Goal: Transaction & Acquisition: Purchase product/service

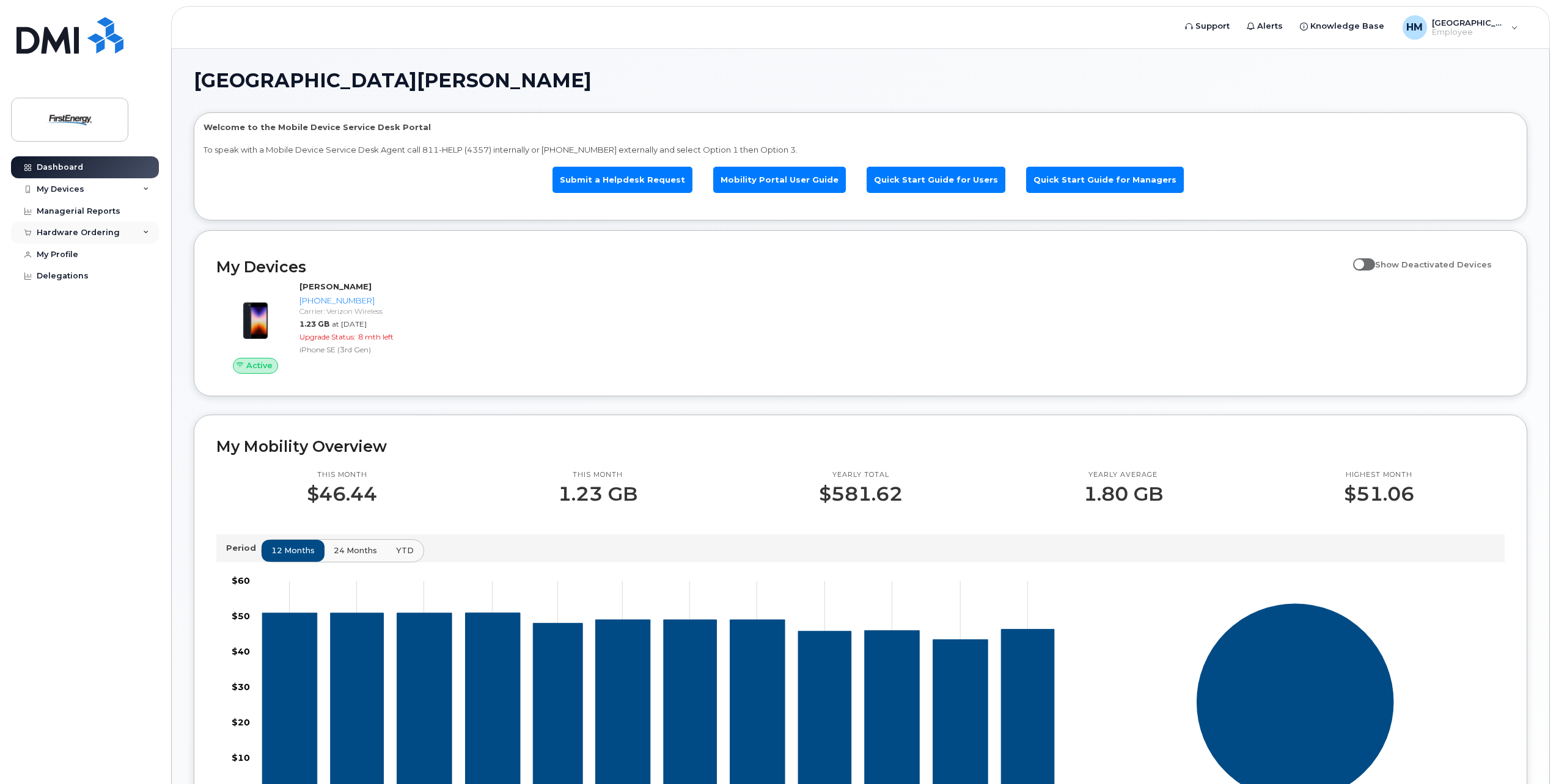
click at [53, 238] on div "Hardware Ordering" at bounding box center [85, 232] width 148 height 22
click at [55, 276] on div "New Order" at bounding box center [65, 279] width 46 height 11
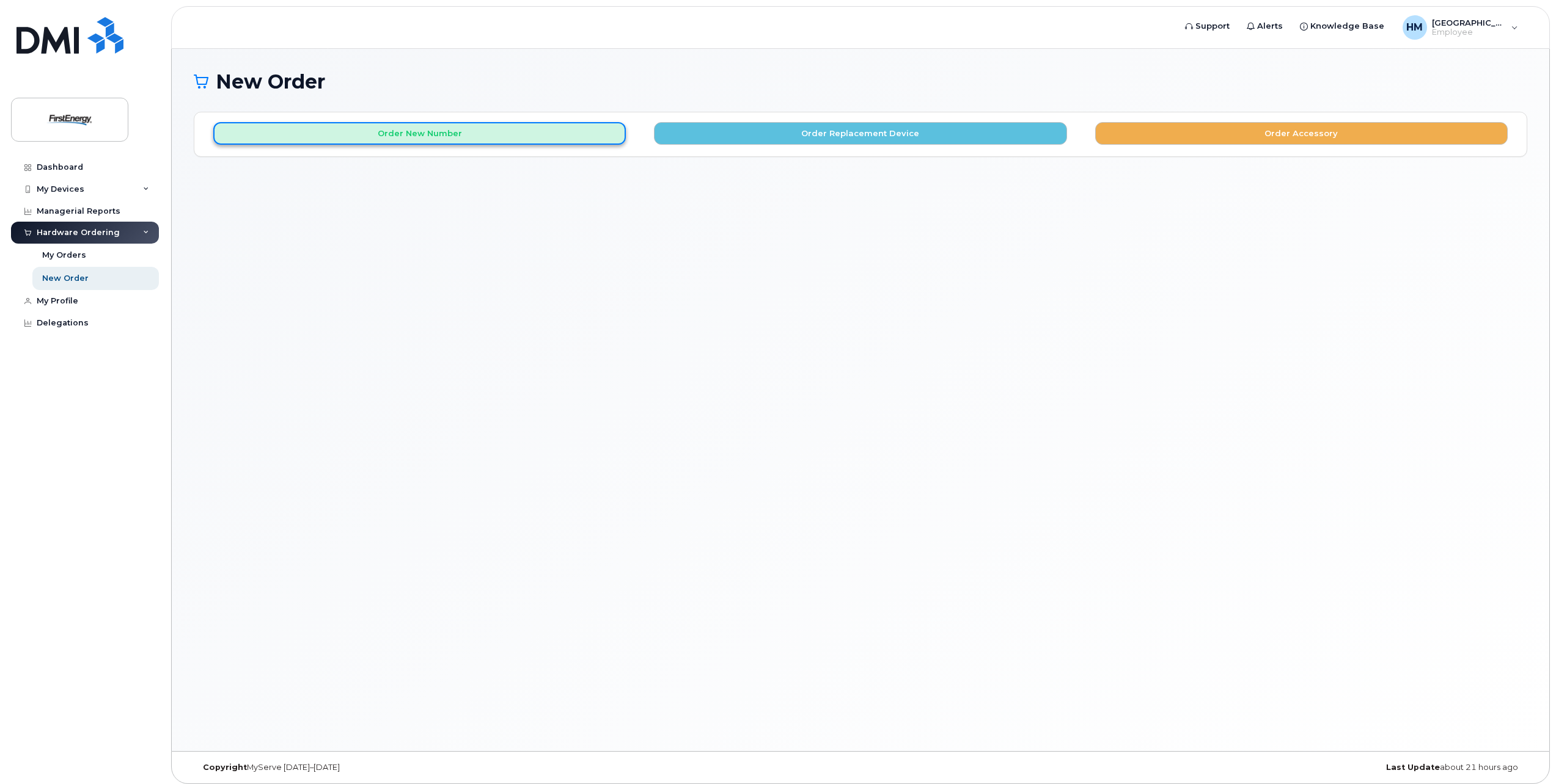
click at [513, 134] on button "Order New Number" at bounding box center [420, 133] width 413 height 22
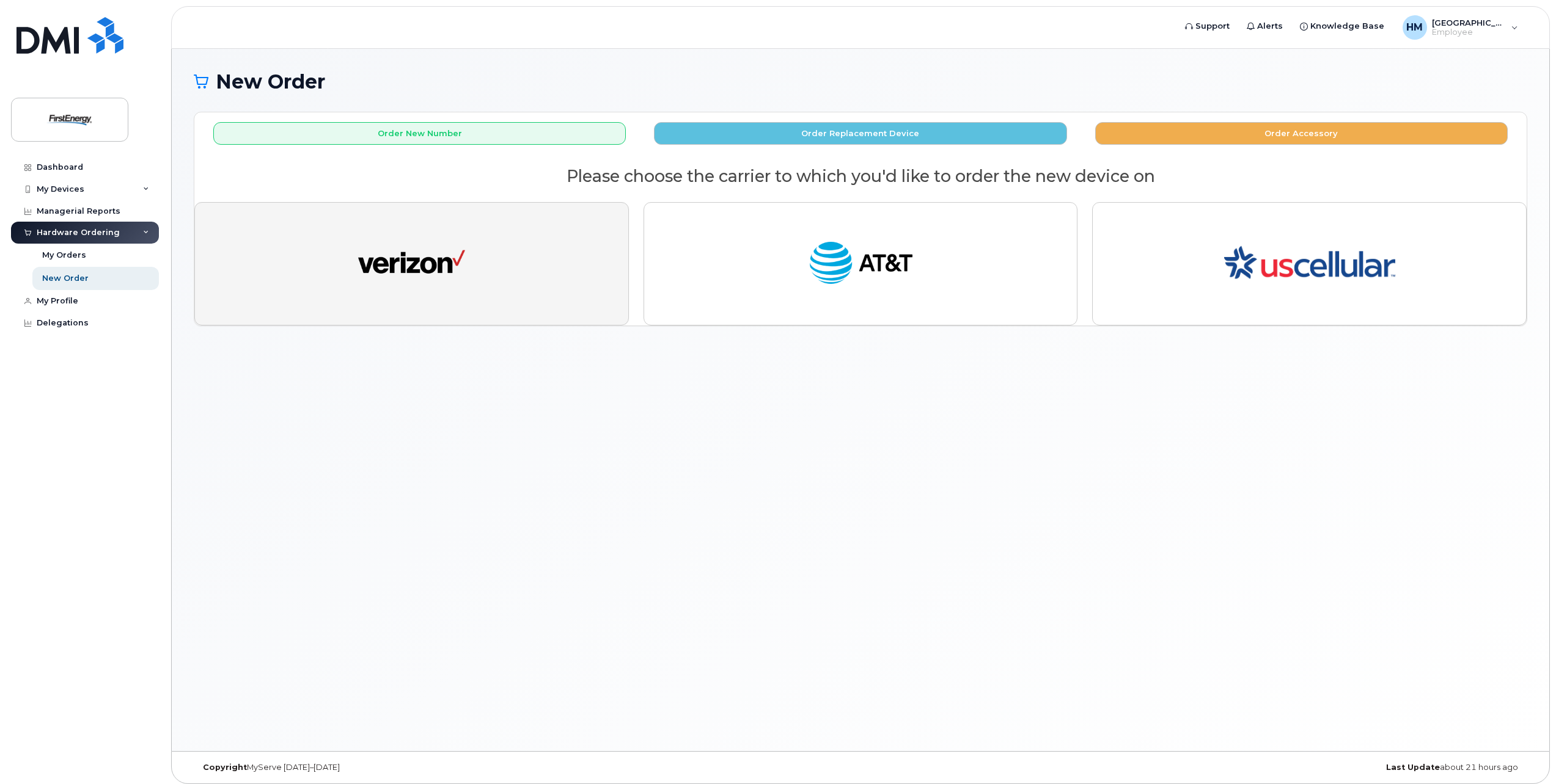
click at [513, 288] on button "button" at bounding box center [411, 264] width 435 height 123
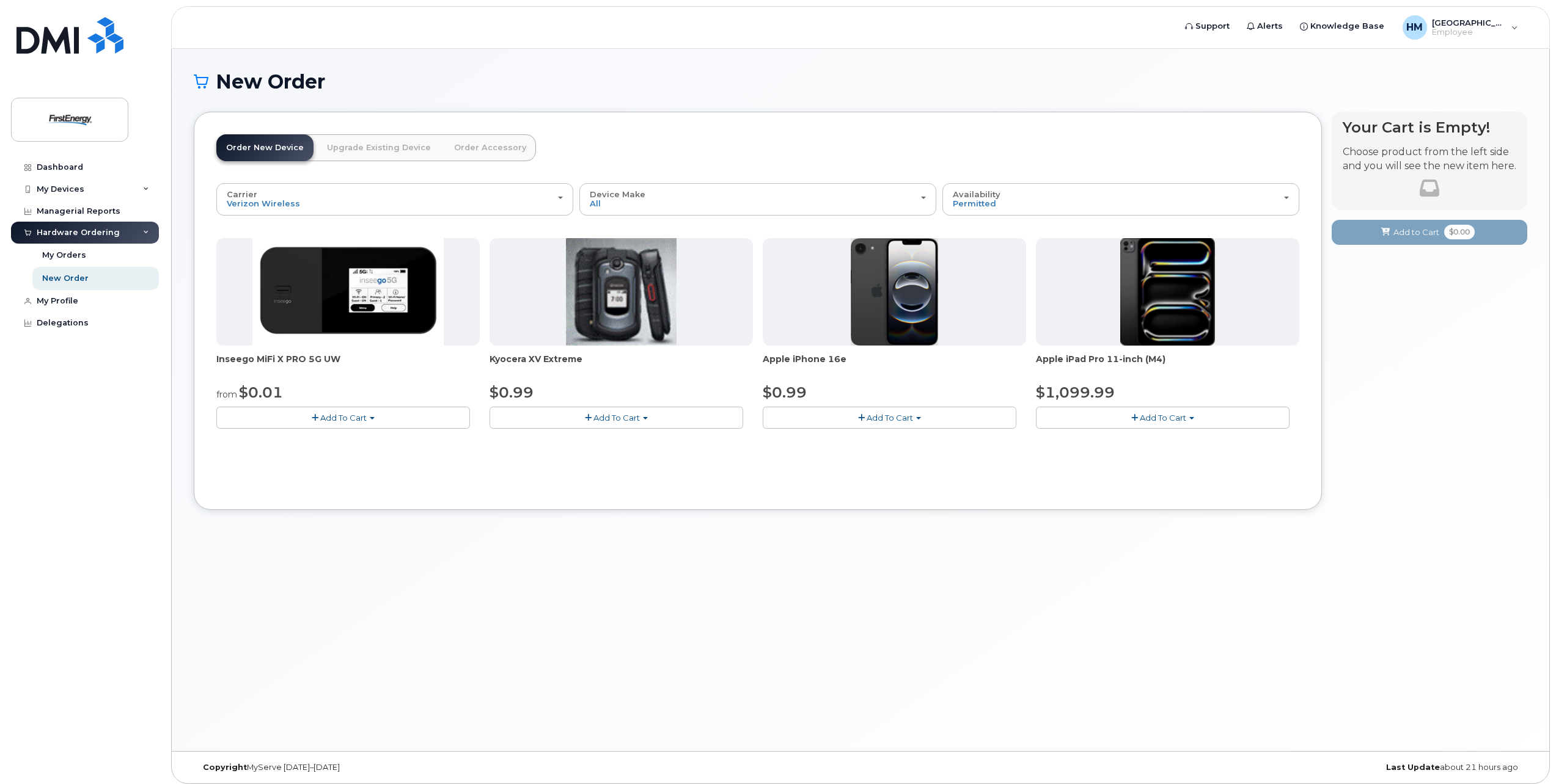
click at [925, 409] on button "Add To Cart" at bounding box center [890, 417] width 254 height 21
click at [861, 443] on link "$0.99 - 2 Year Activation" at bounding box center [827, 440] width 122 height 15
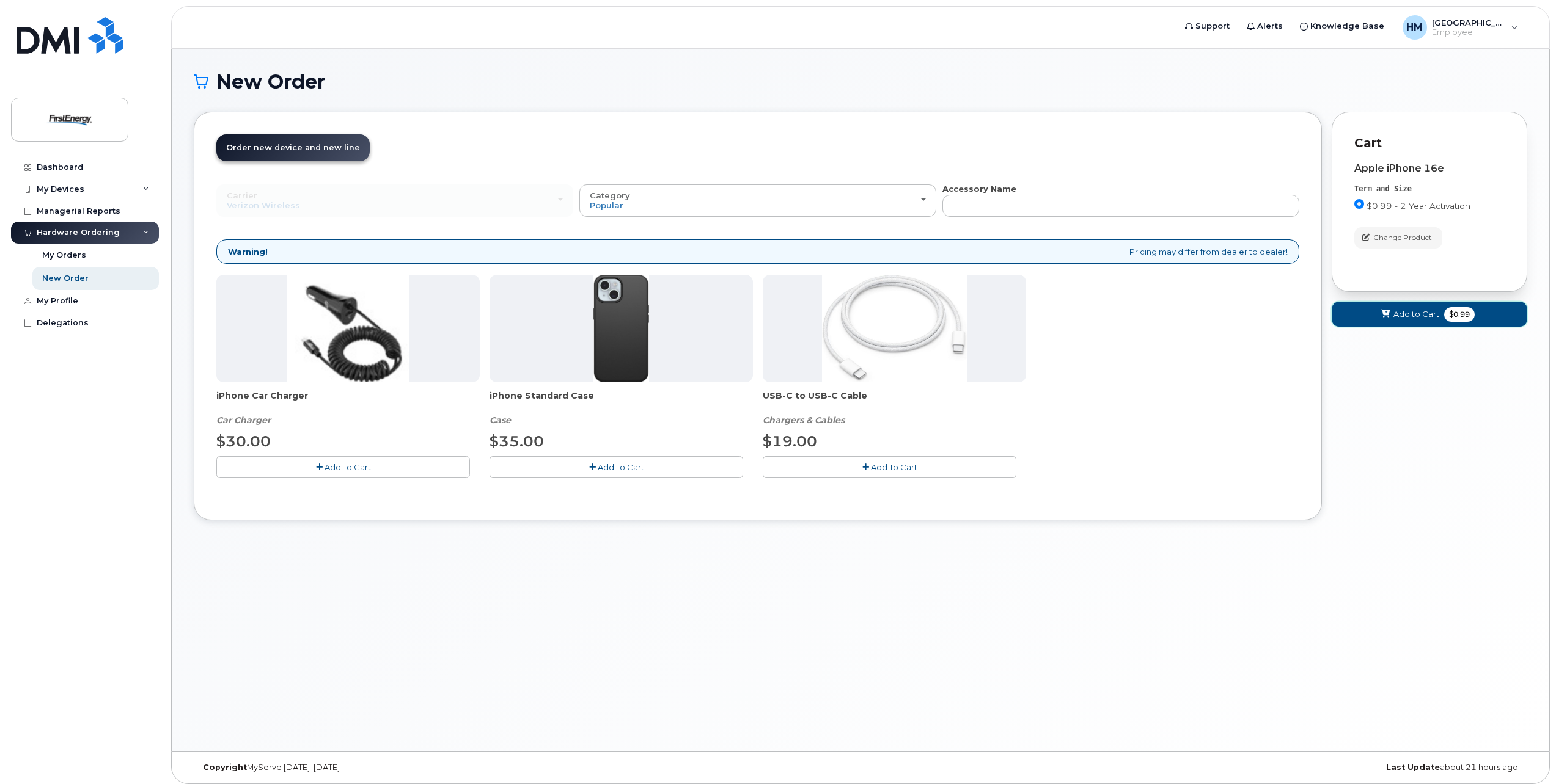
click at [1411, 320] on button "Add to Cart $0.99" at bounding box center [1429, 314] width 196 height 25
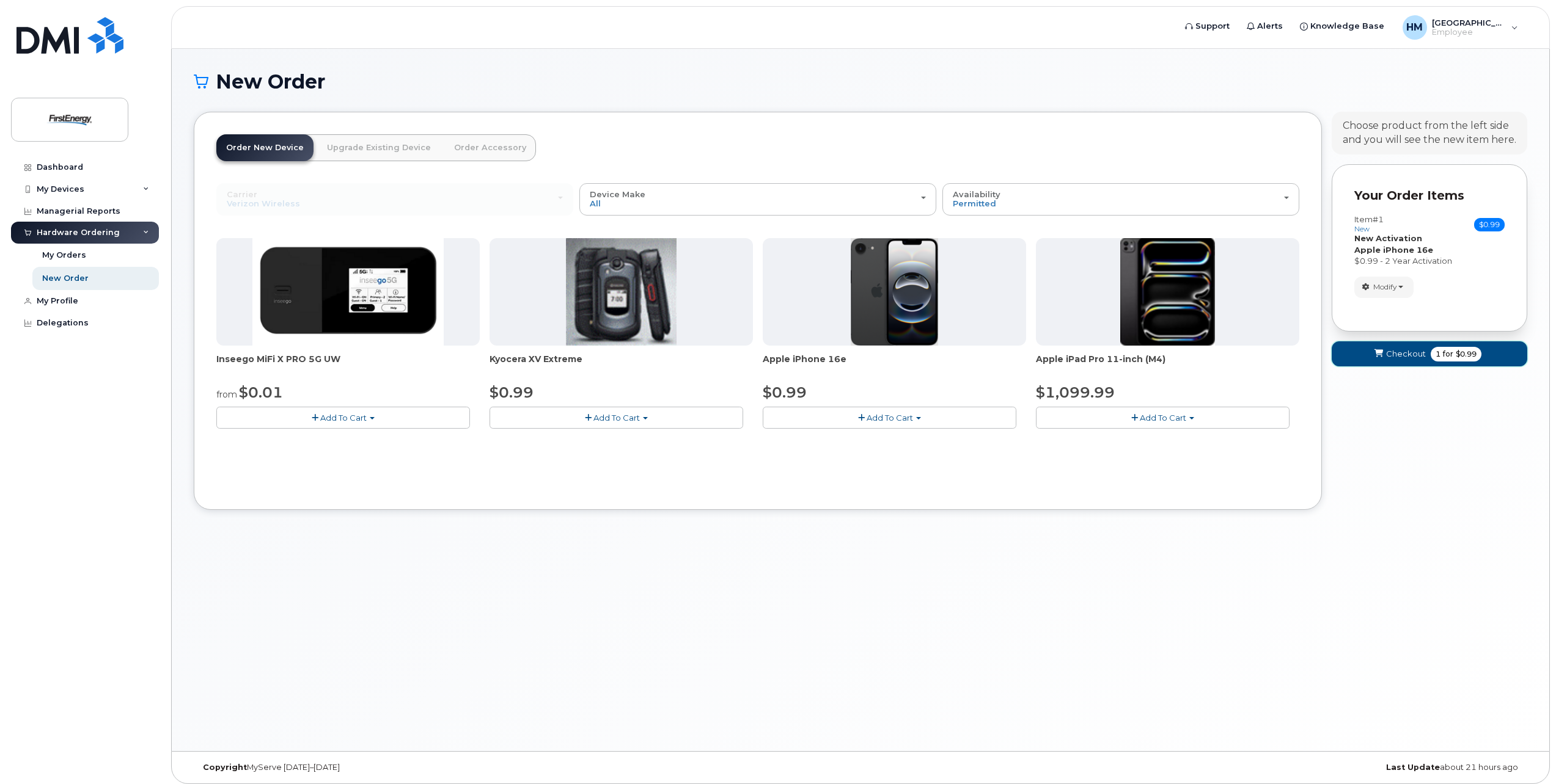
click at [1396, 356] on span "Checkout" at bounding box center [1406, 354] width 40 height 12
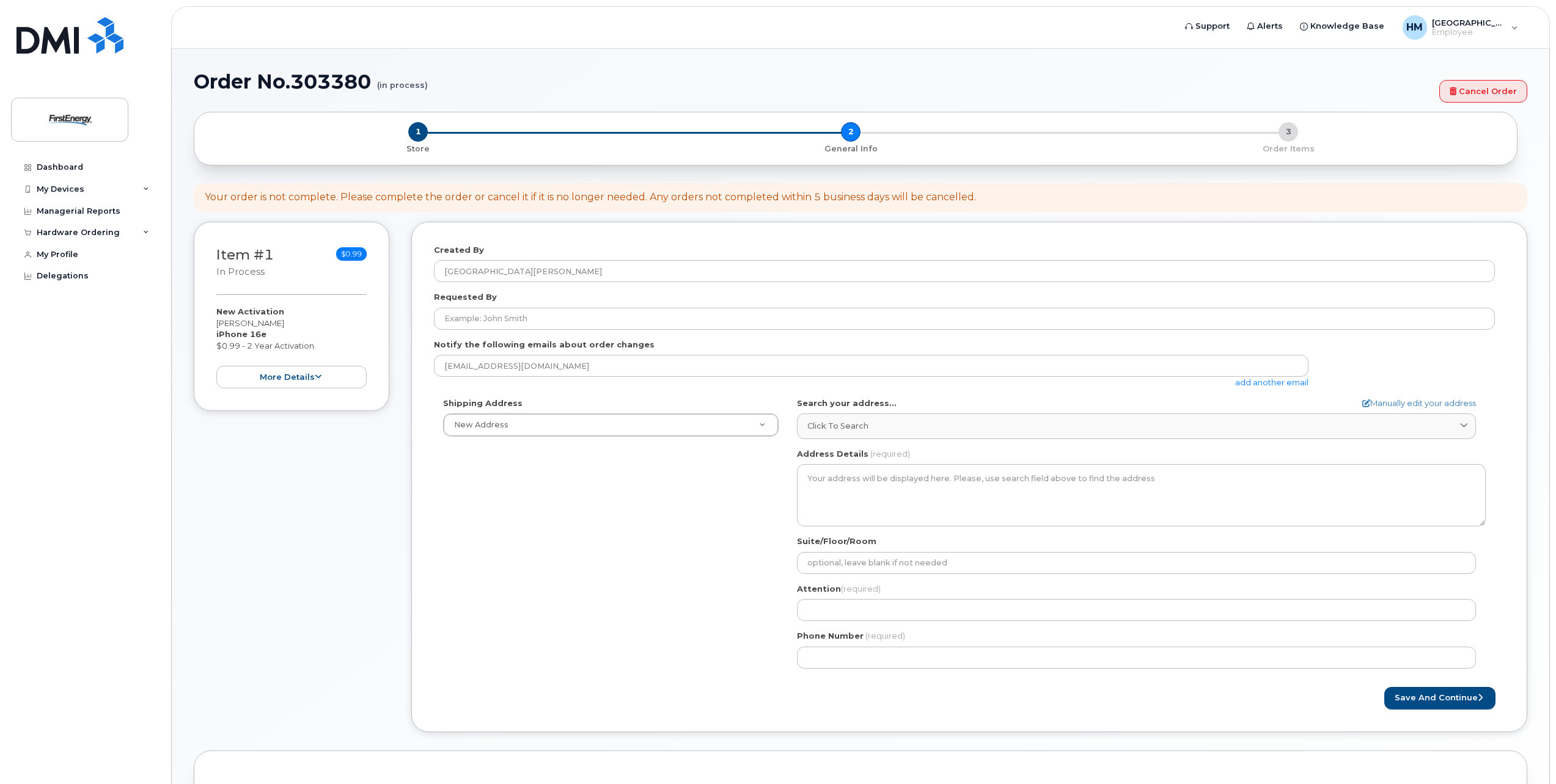
select select
click at [587, 258] on div "Created By Houston, Mandi" at bounding box center [969, 263] width 1071 height 38
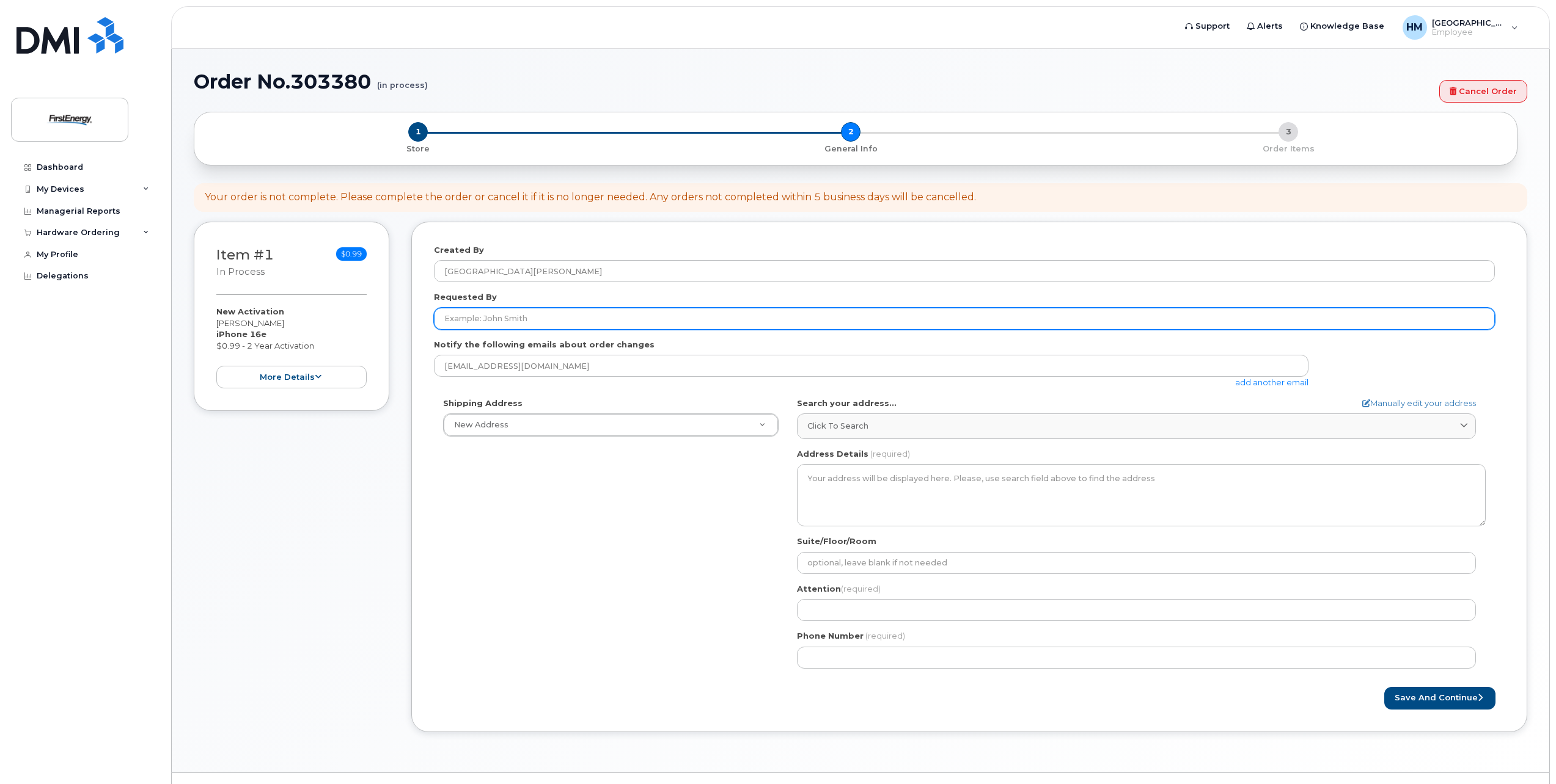
click at [588, 326] on input "Requested By" at bounding box center [964, 319] width 1061 height 22
type input "[PERSON_NAME]"
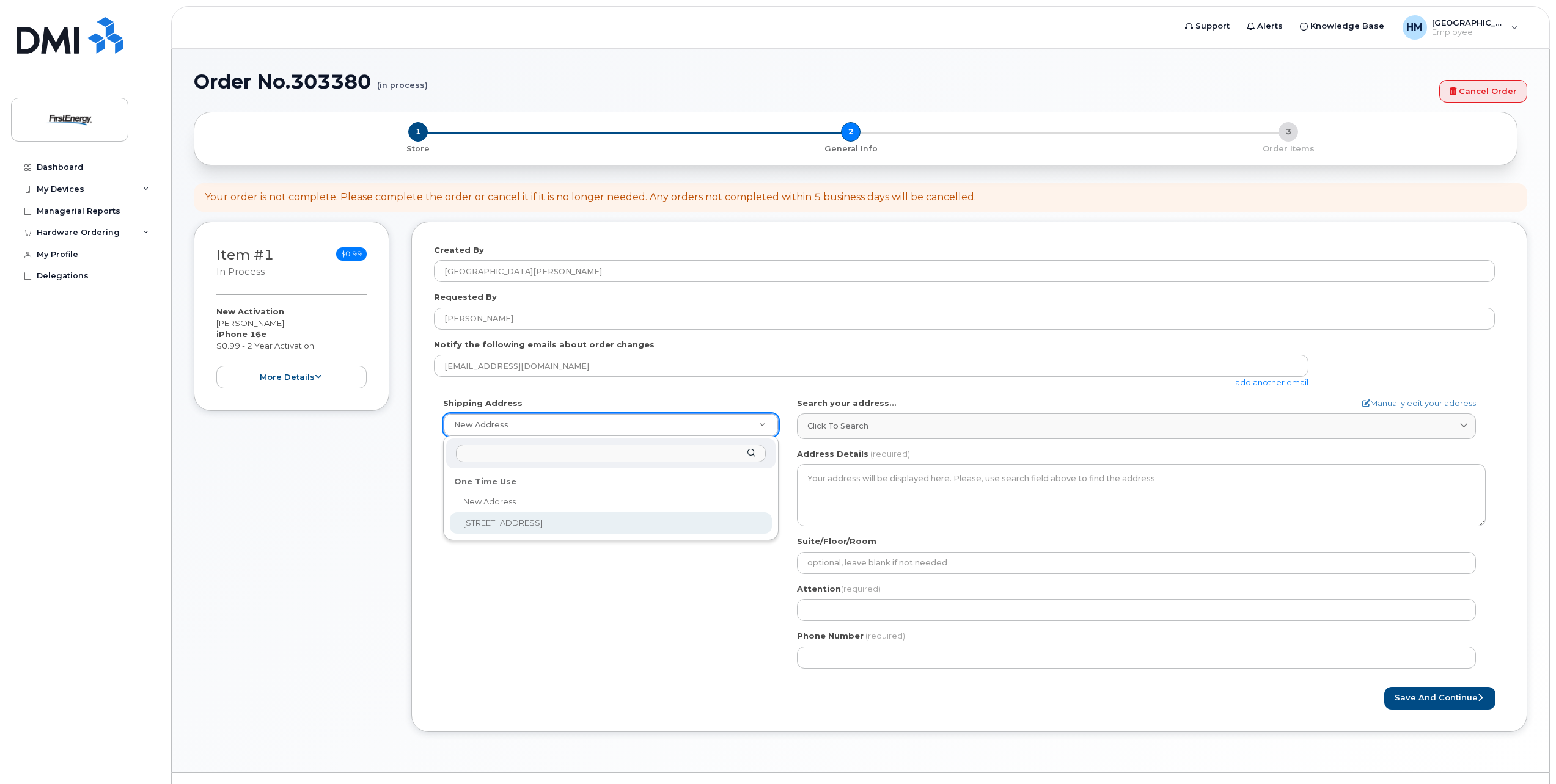
select select "2800 Centre Ave"
type textarea "2800 Centre Ave READING PA 19605-2459 UNITED STATES"
type input "R-Reap-31"
type input "[PERSON_NAME]"
type input "4847559943"
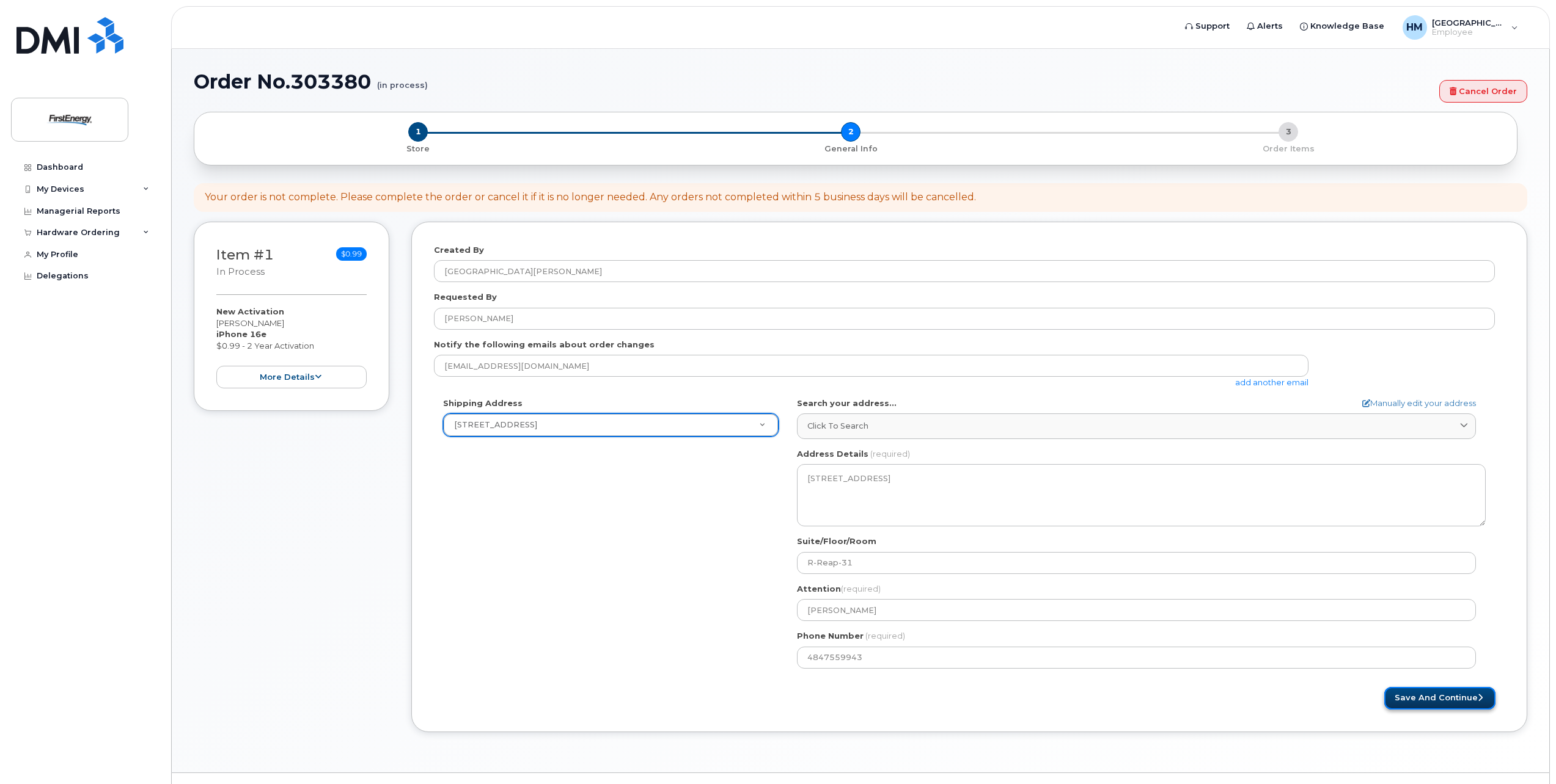
click at [1421, 696] on button "Save and Continue" at bounding box center [1439, 698] width 111 height 22
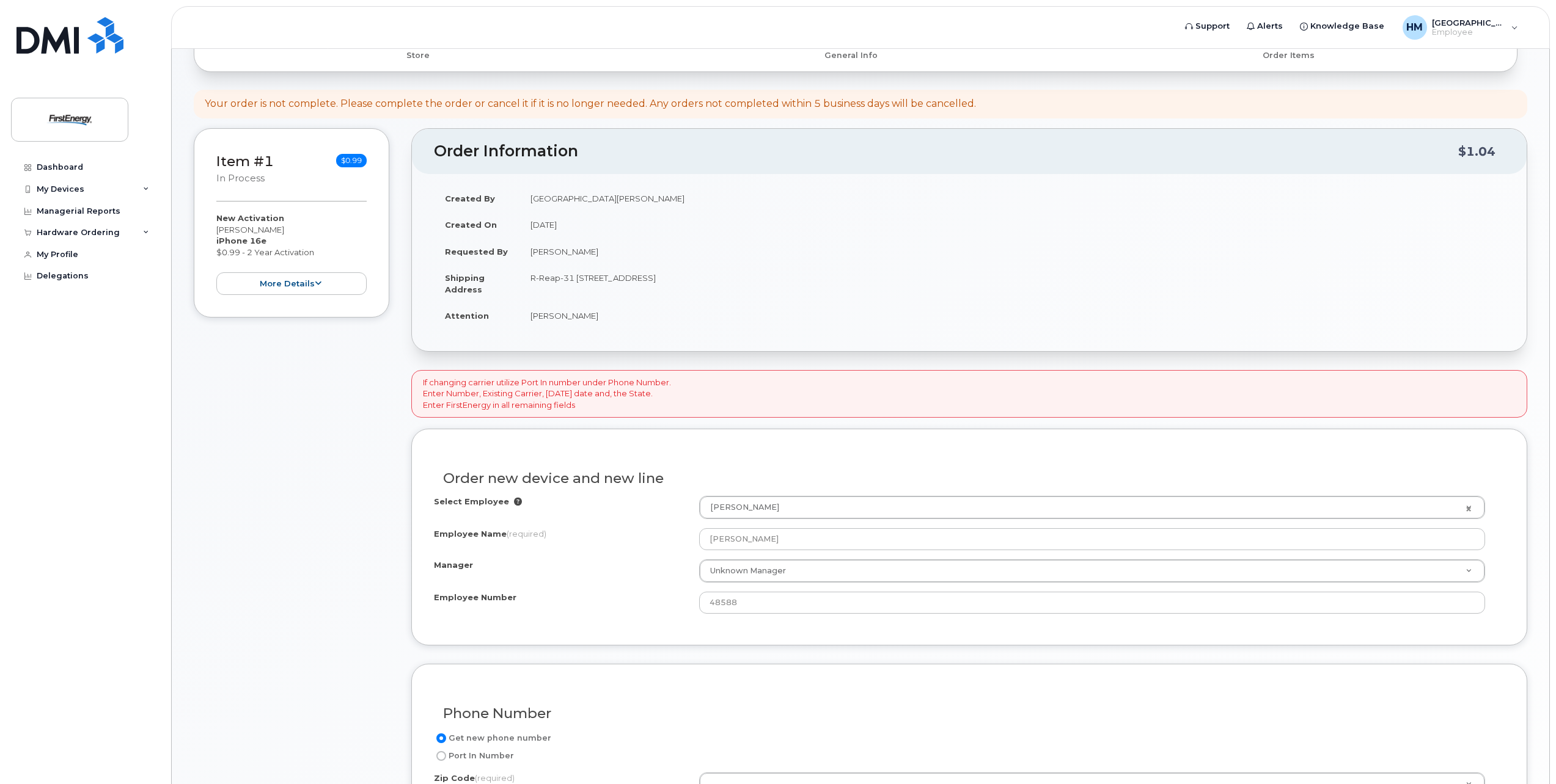
scroll to position [122, 0]
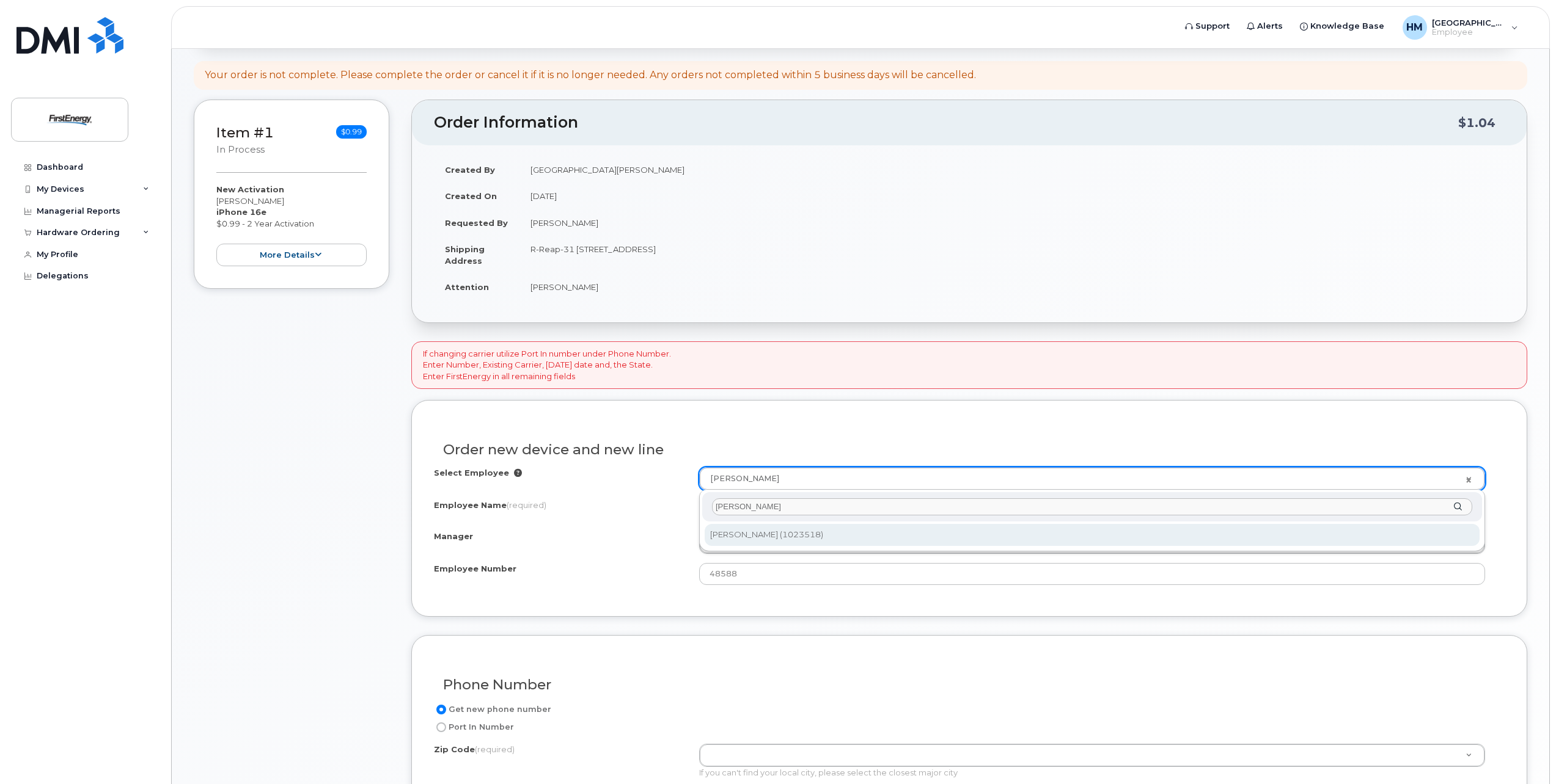
type input "balbuena"
drag, startPoint x: 808, startPoint y: 530, endPoint x: 808, endPoint y: 538, distance: 8.0
type input "3018355"
type input "[PERSON_NAME]"
type input "1023518"
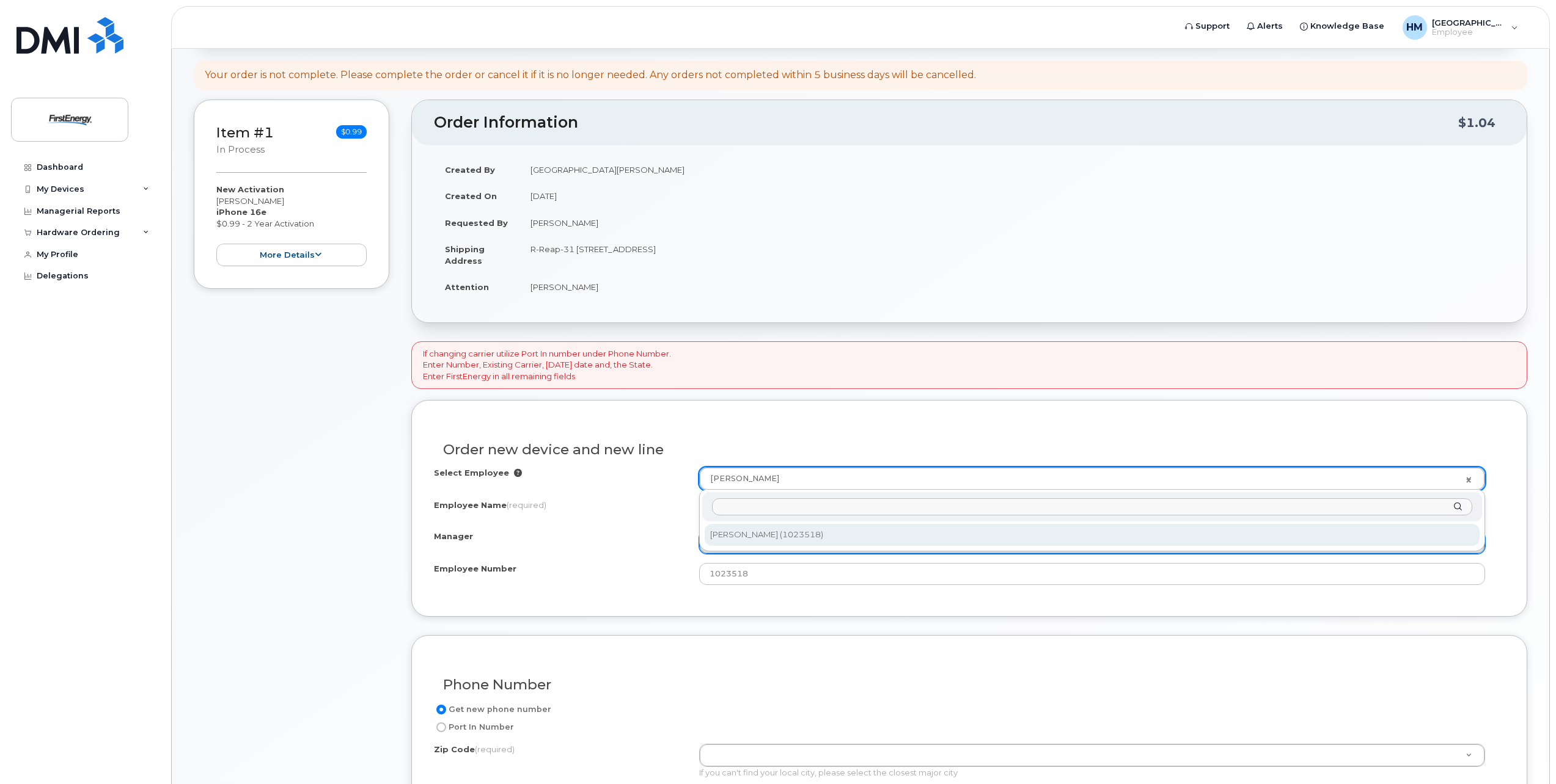
select select "2076840"
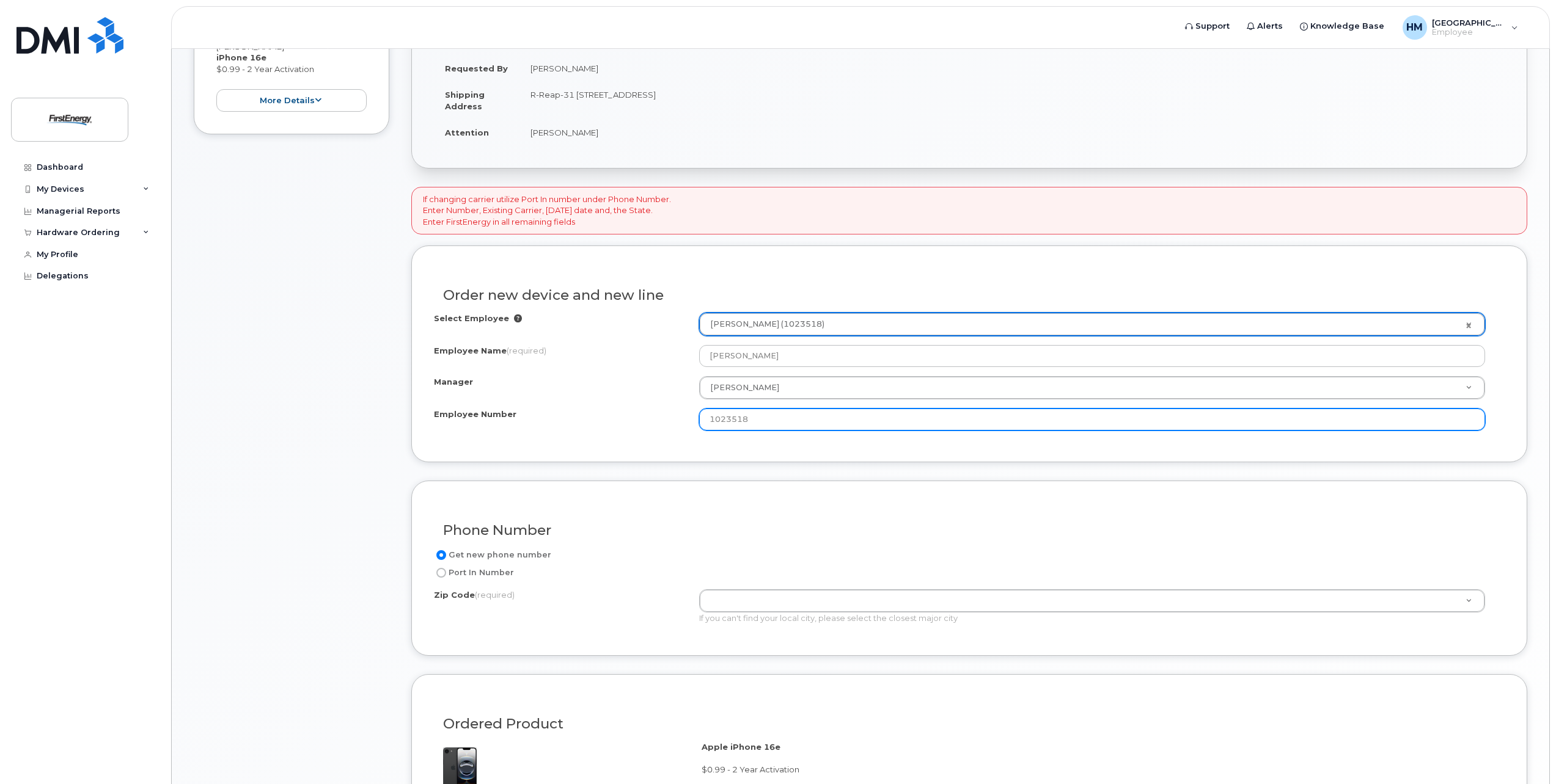
scroll to position [305, 0]
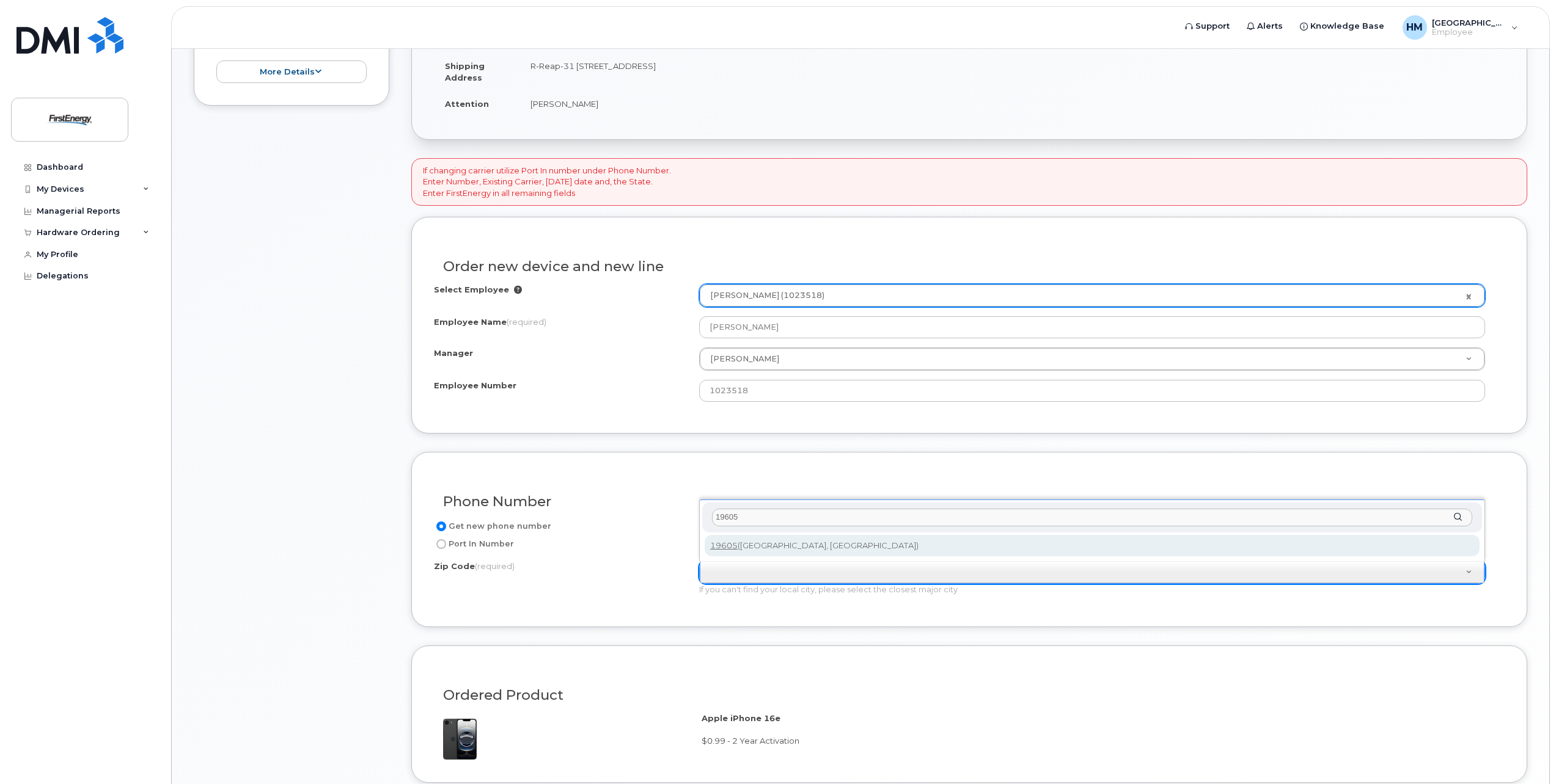
type input "19605"
type input "19605 (Reading, PA)"
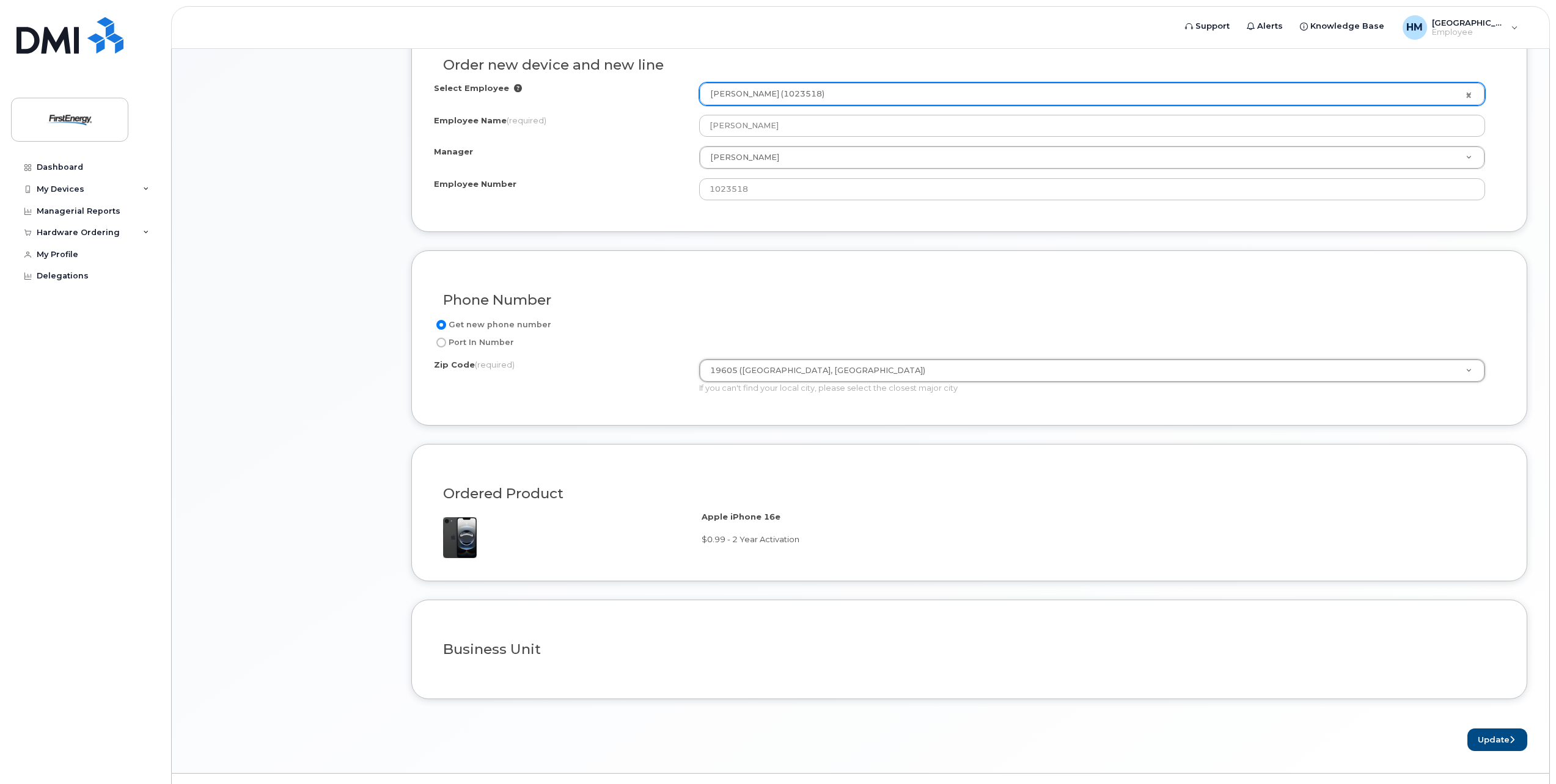
scroll to position [535, 0]
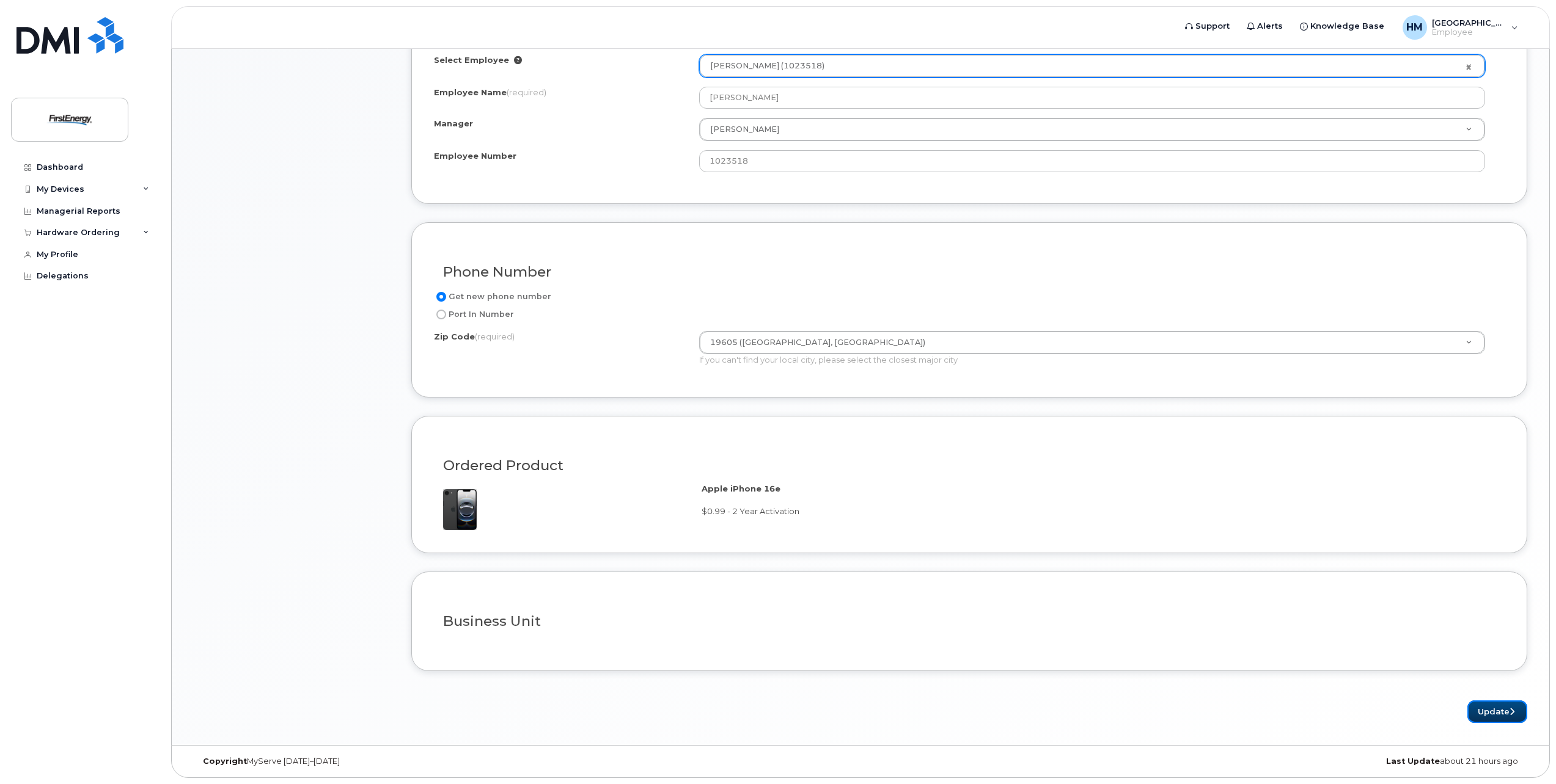
drag, startPoint x: 1491, startPoint y: 713, endPoint x: 1450, endPoint y: 700, distance: 43.0
click at [1491, 713] on button "Update" at bounding box center [1497, 712] width 60 height 22
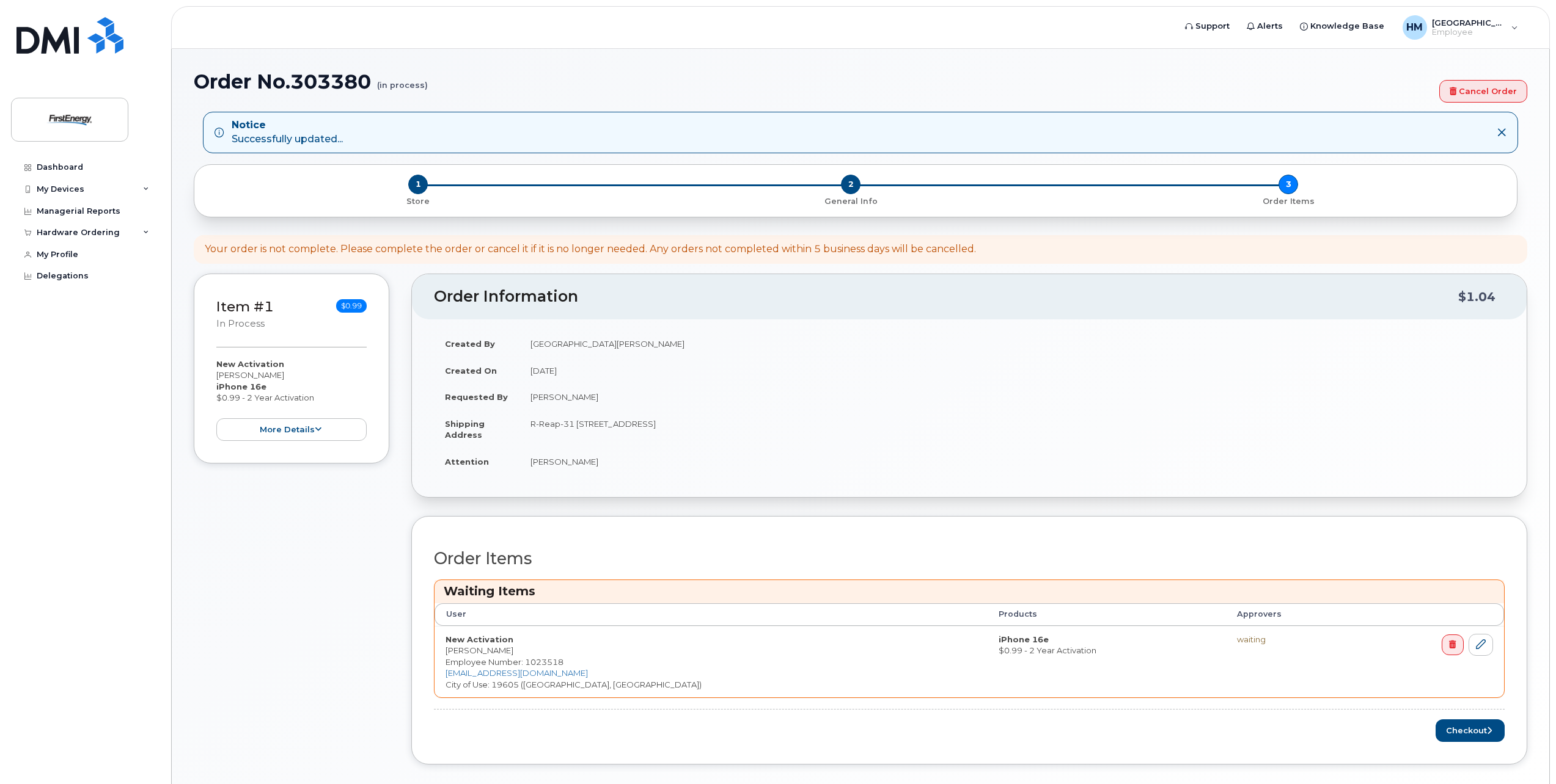
scroll to position [60, 0]
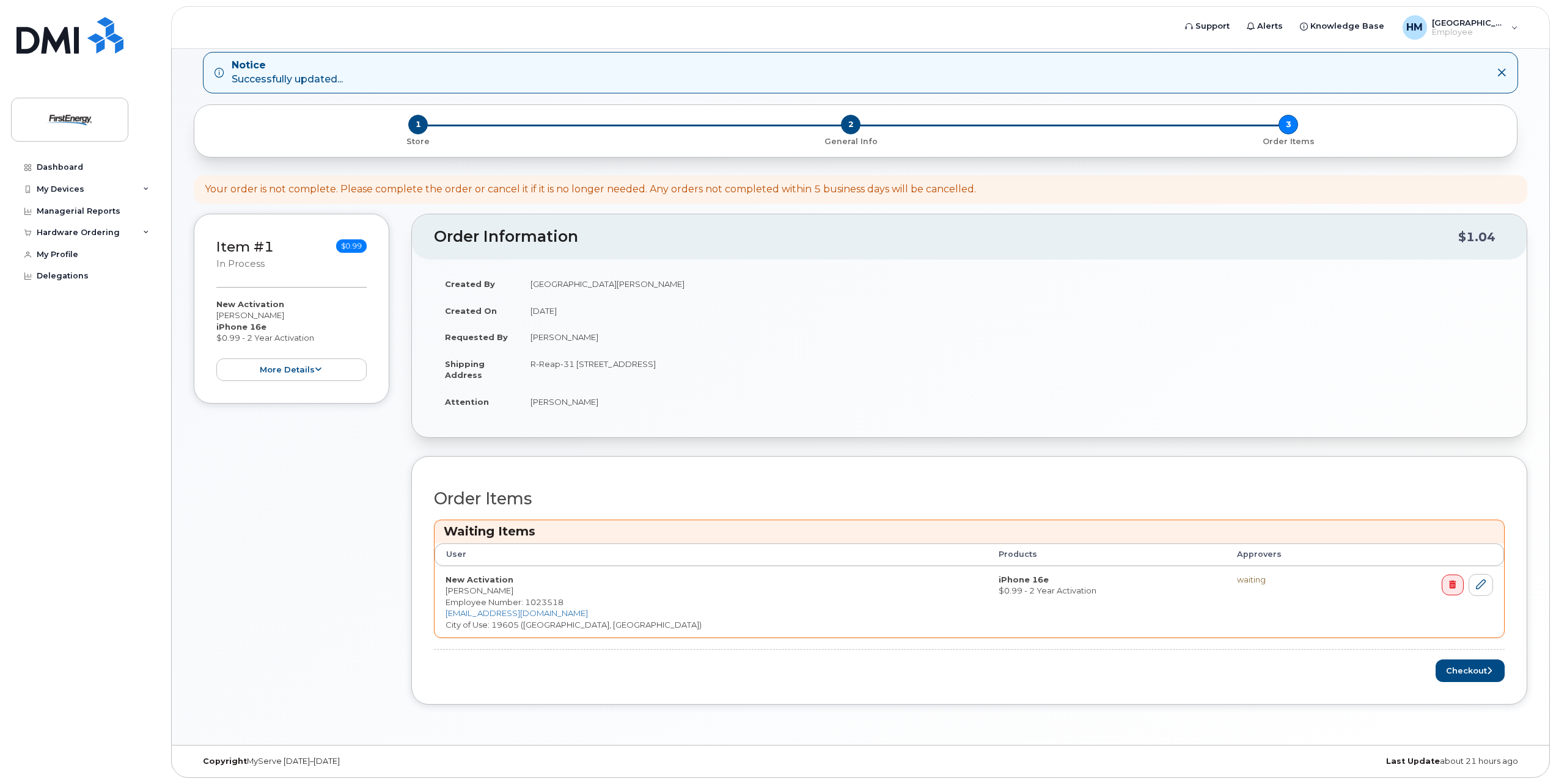
click at [648, 594] on td "New Activation [PERSON_NAME] Employee Number: 1023518 [EMAIL_ADDRESS][DOMAIN_NA…" at bounding box center [711, 603] width 553 height 72
click at [1486, 593] on link at bounding box center [1481, 585] width 25 height 22
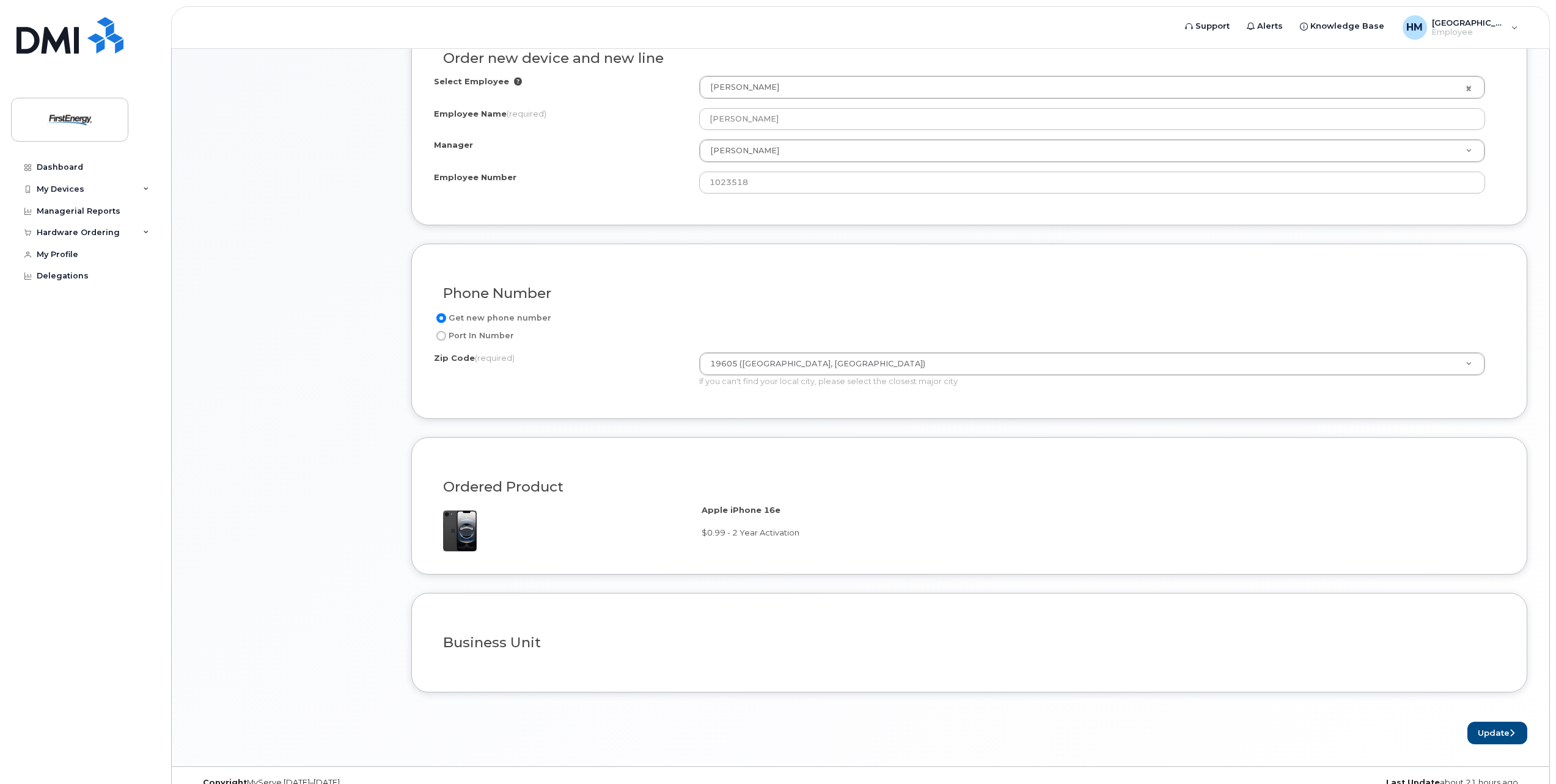
scroll to position [535, 0]
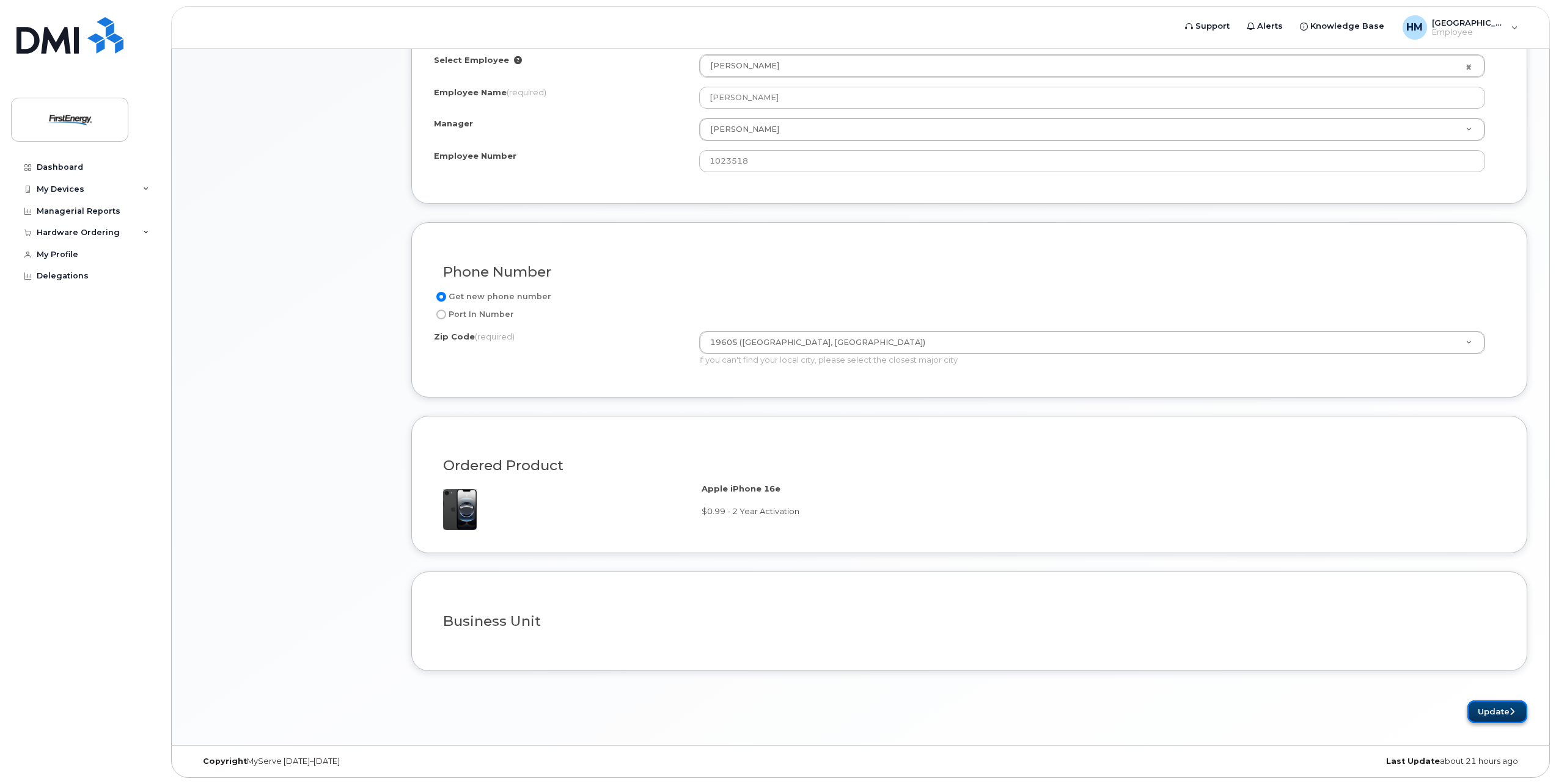
click at [1497, 712] on button "Update" at bounding box center [1497, 712] width 60 height 22
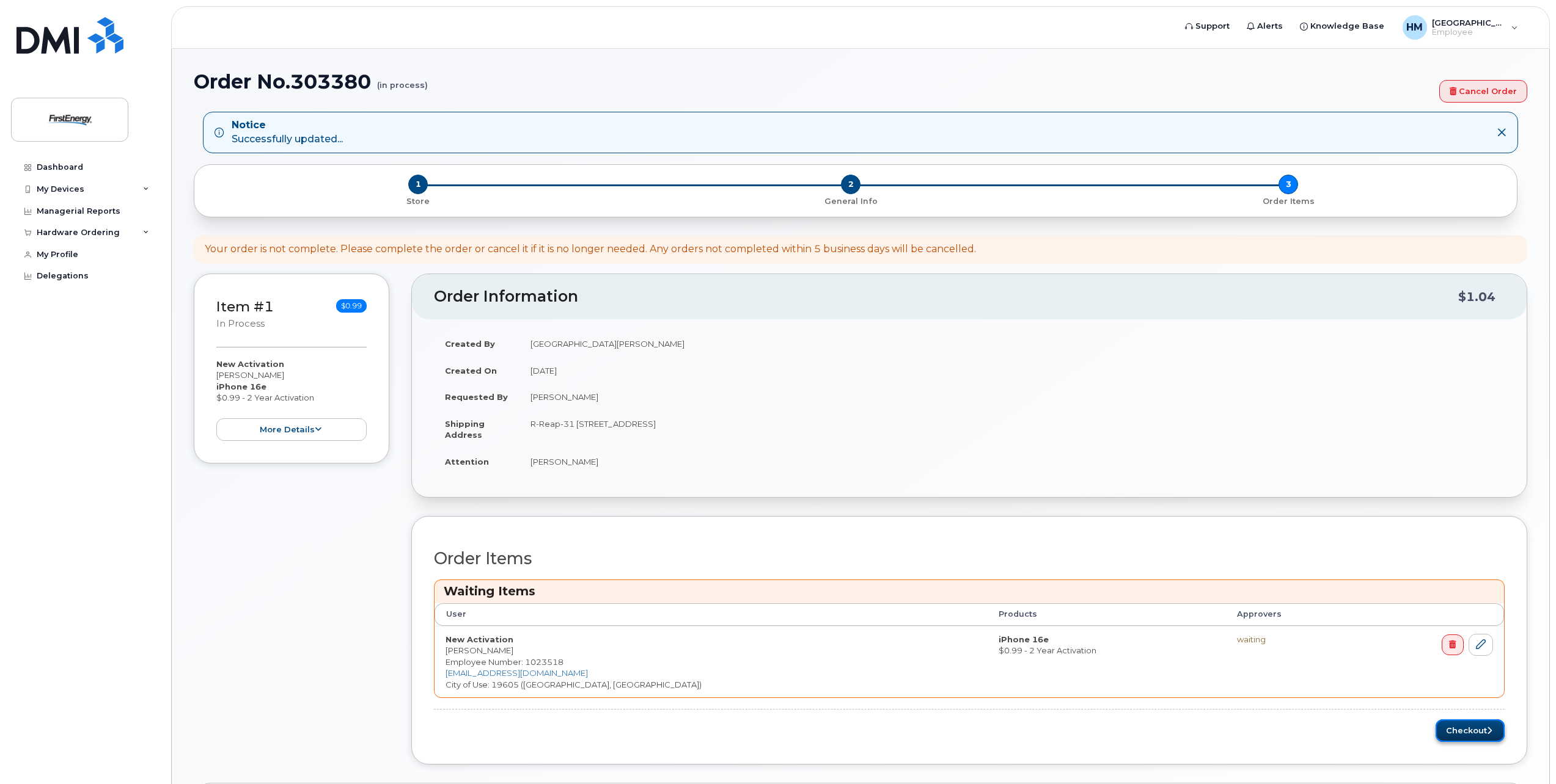
click at [1469, 729] on button "Checkout" at bounding box center [1470, 730] width 69 height 22
